Goal: Information Seeking & Learning: Find specific fact

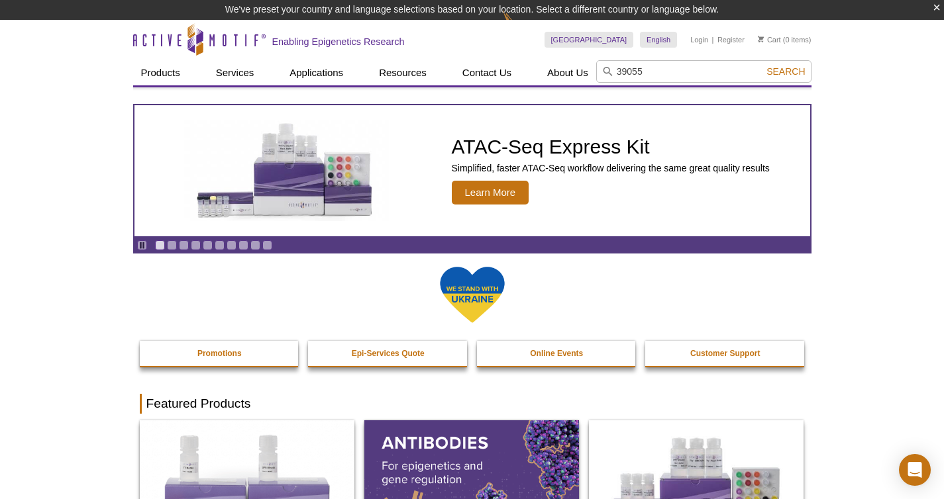
type input "39055"
click at [762, 66] on button "Search" at bounding box center [785, 72] width 46 height 12
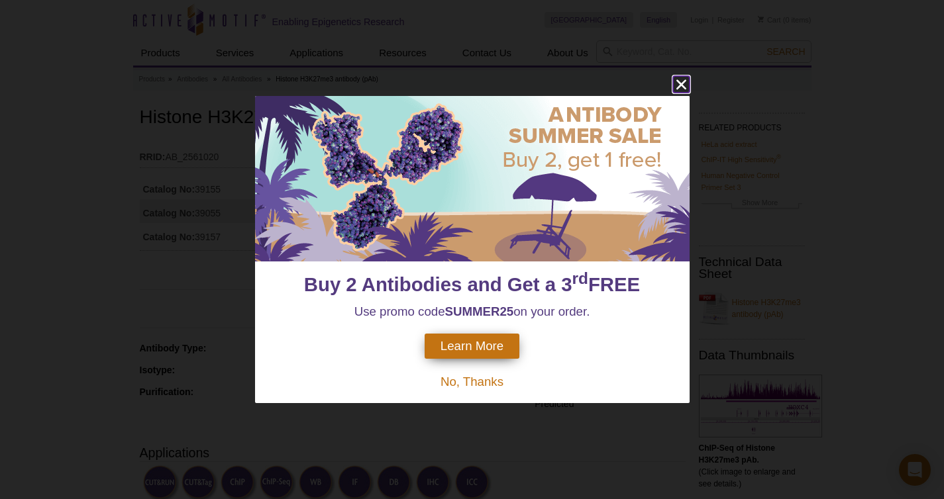
click at [683, 84] on icon "close" at bounding box center [681, 84] width 17 height 17
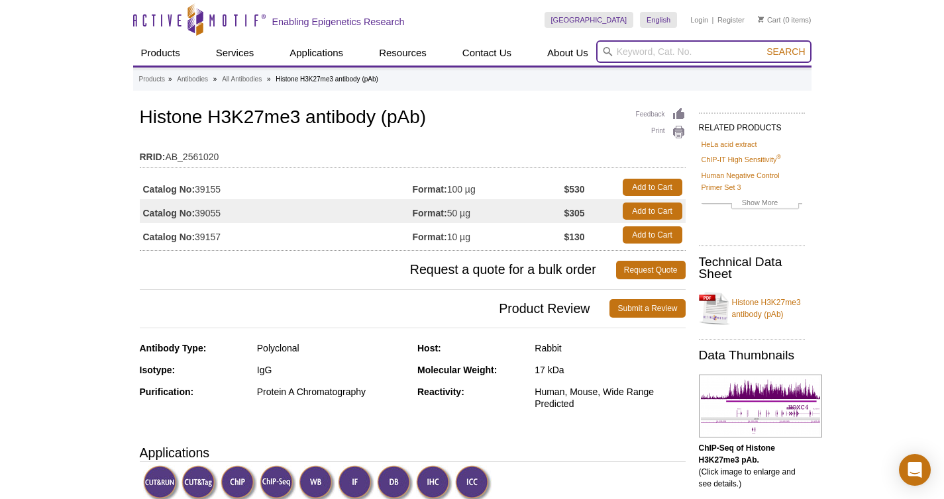
click at [652, 52] on input "search" at bounding box center [703, 51] width 215 height 23
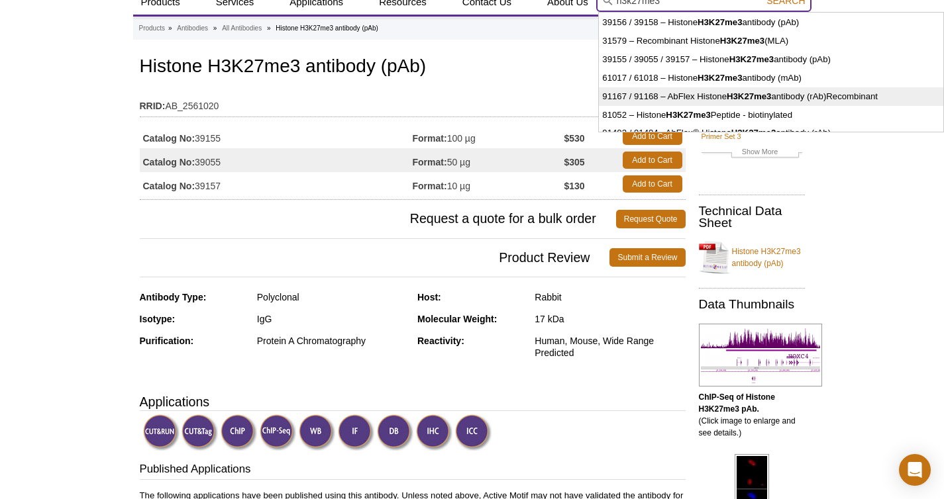
scroll to position [109, 0]
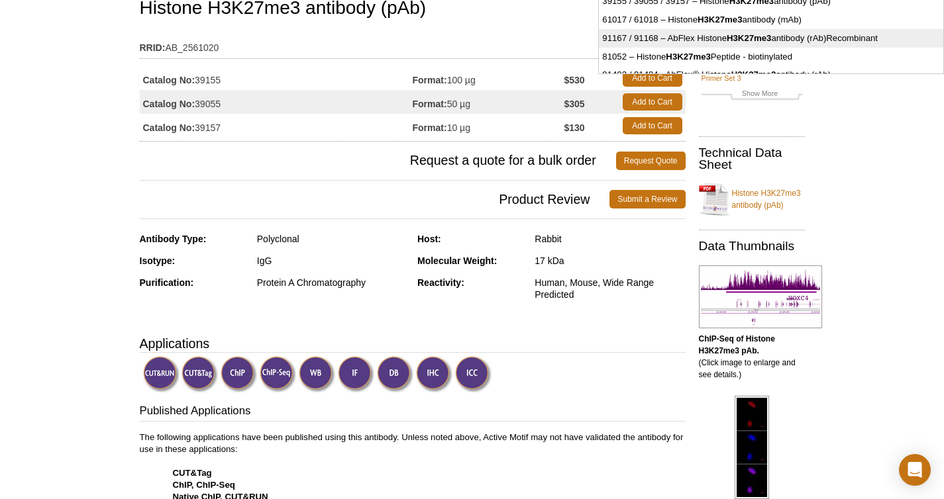
type input "h3k27me3"
